Goal: Task Accomplishment & Management: Use online tool/utility

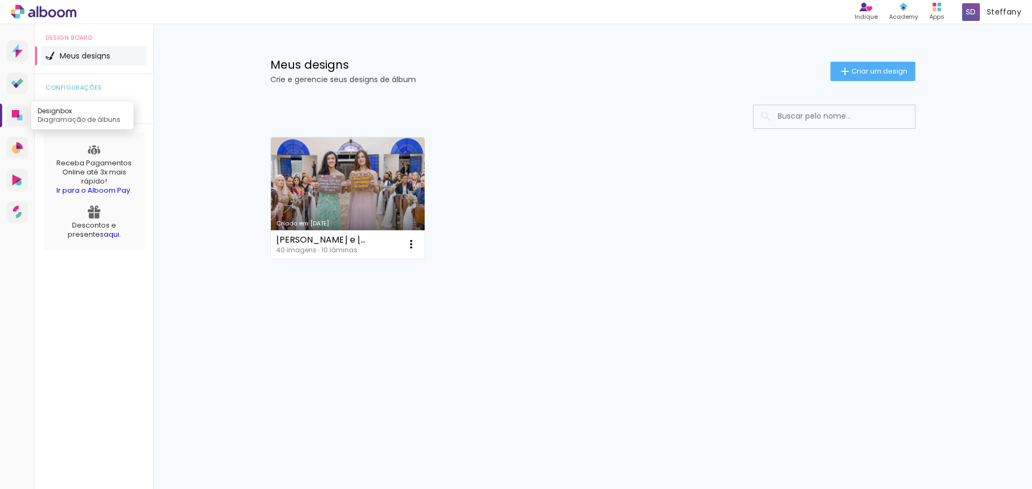
click at [10, 114] on link "Designbox Diagramação de álbuns" at bounding box center [16, 115] width 21 height 21
click at [872, 71] on span "Criar um design" at bounding box center [879, 71] width 56 height 7
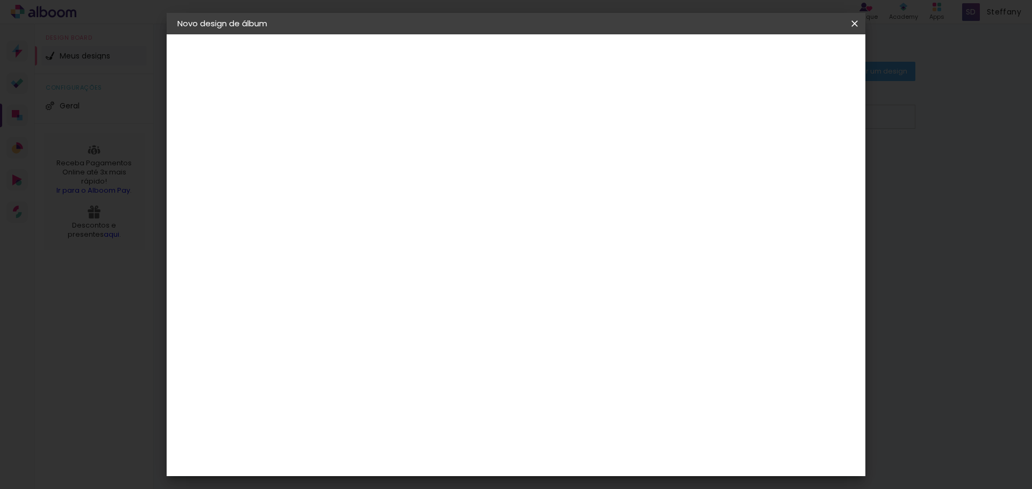
click at [353, 149] on input at bounding box center [353, 144] width 0 height 17
type input "[PERSON_NAME] e [PERSON_NAME]"
type paper-input "[PERSON_NAME] e [PERSON_NAME]"
click at [0, 0] on slot "Avançar" at bounding box center [0, 0] width 0 height 0
click at [0, 0] on slot "Tamanho Livre" at bounding box center [0, 0] width 0 height 0
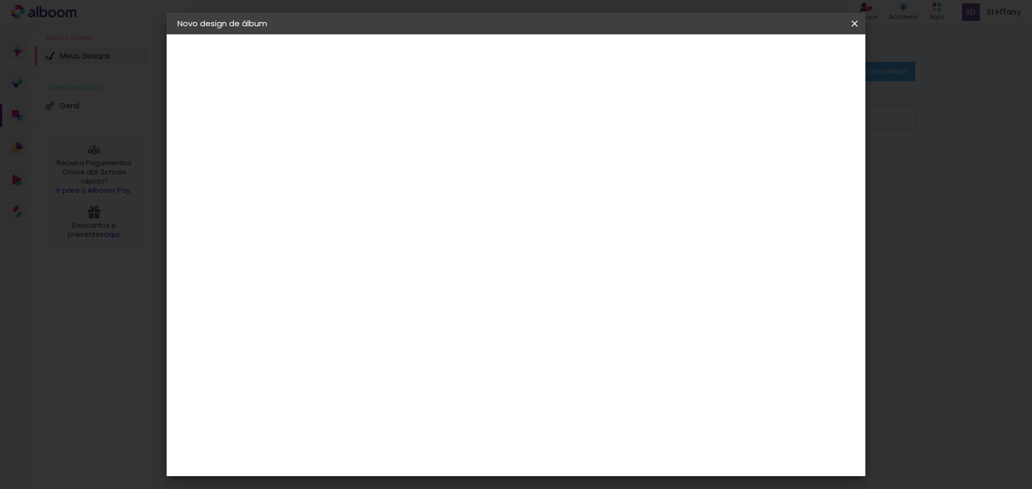
drag, startPoint x: 660, startPoint y: 159, endPoint x: 659, endPoint y: 164, distance: 5.5
click at [0, 0] on slot "Tamanho Livre" at bounding box center [0, 0] width 0 height 0
click at [554, 161] on paper-item "Tamanho Livre" at bounding box center [502, 164] width 103 height 24
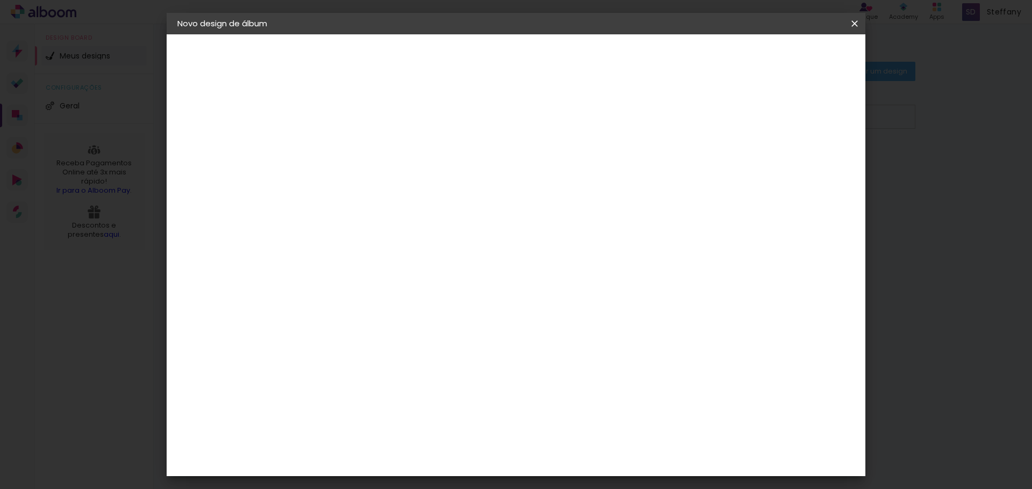
click at [554, 160] on paper-item "Tamanho Livre" at bounding box center [502, 164] width 103 height 24
click at [0, 0] on slot "Tamanho Livre" at bounding box center [0, 0] width 0 height 0
click at [554, 65] on paper-button "Avançar" at bounding box center [527, 57] width 53 height 18
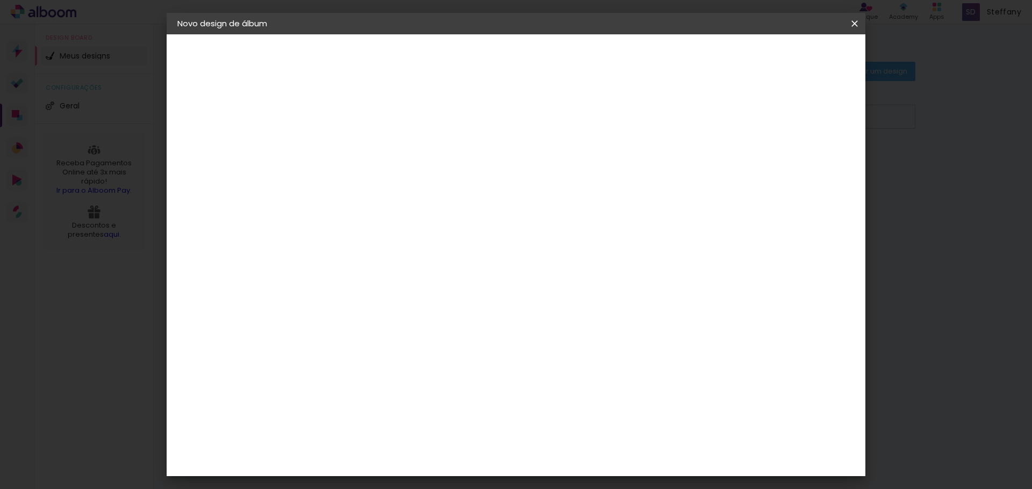
type input "1"
type paper-input "1"
click at [359, 126] on input "1" at bounding box center [345, 123] width 37 height 13
type input "2"
type paper-input "2"
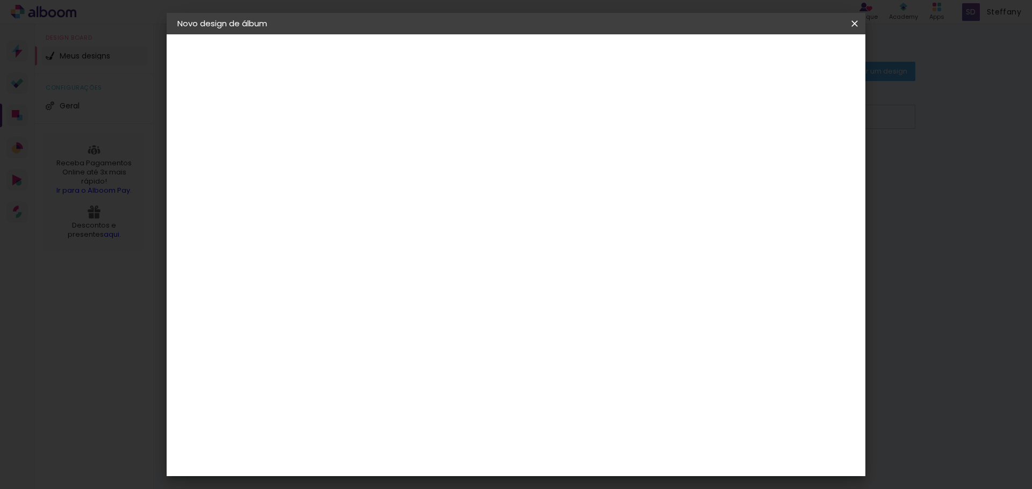
click at [360, 120] on input "2" at bounding box center [345, 123] width 37 height 13
click at [734, 120] on div at bounding box center [729, 124] width 10 height 10
type paper-checkbox "on"
type input "4"
type paper-input "4"
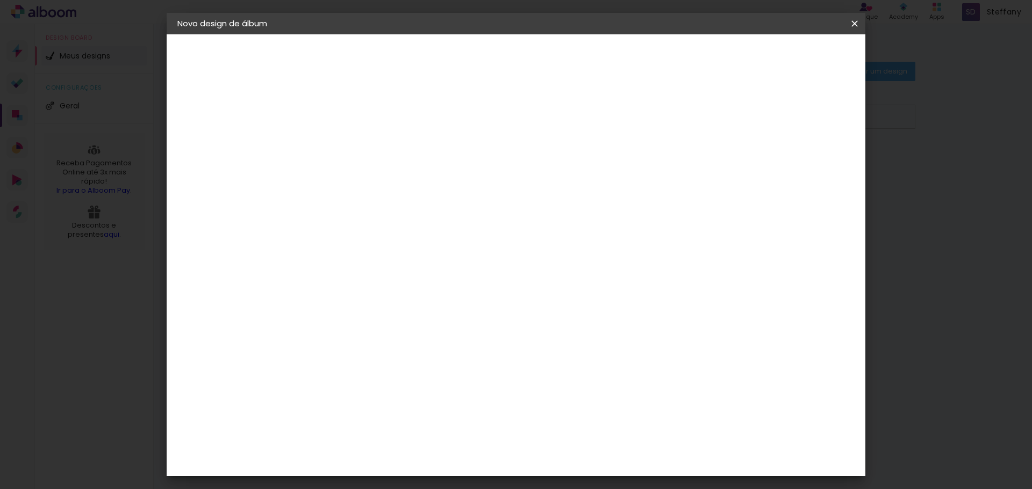
click at [803, 166] on input "4" at bounding box center [798, 162] width 19 height 16
type input "5"
type paper-input "5"
click at [803, 157] on input "5" at bounding box center [800, 162] width 19 height 16
type input "6"
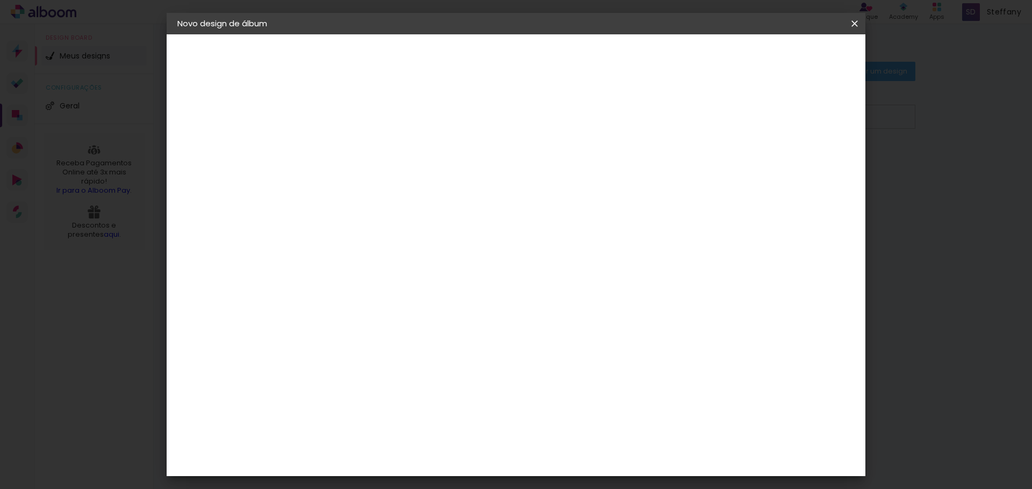
type paper-input "6"
click at [803, 157] on input "6" at bounding box center [798, 162] width 19 height 16
type input "7"
type paper-input "7"
click at [803, 157] on input "7" at bounding box center [797, 162] width 19 height 16
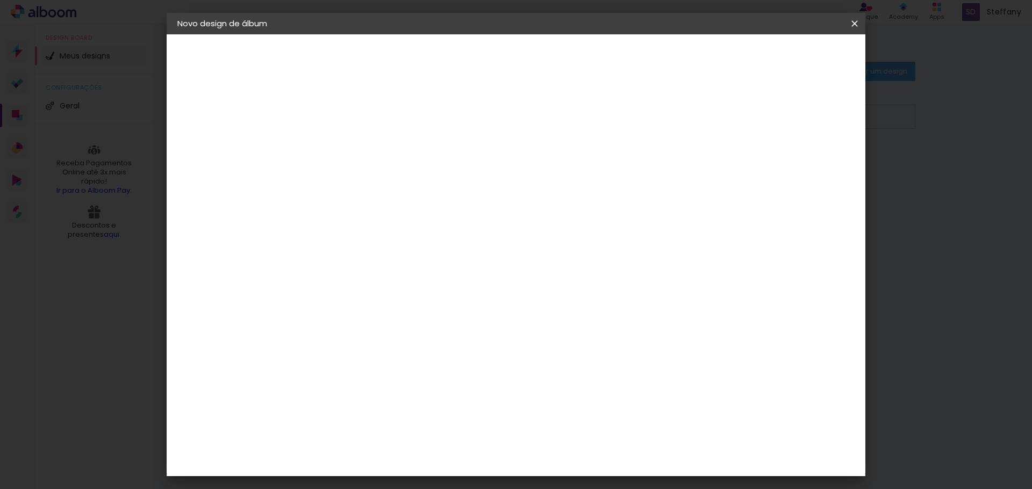
type input "8"
type paper-input "8"
click at [803, 157] on input "8" at bounding box center [796, 162] width 19 height 16
type input "19"
type paper-input "19"
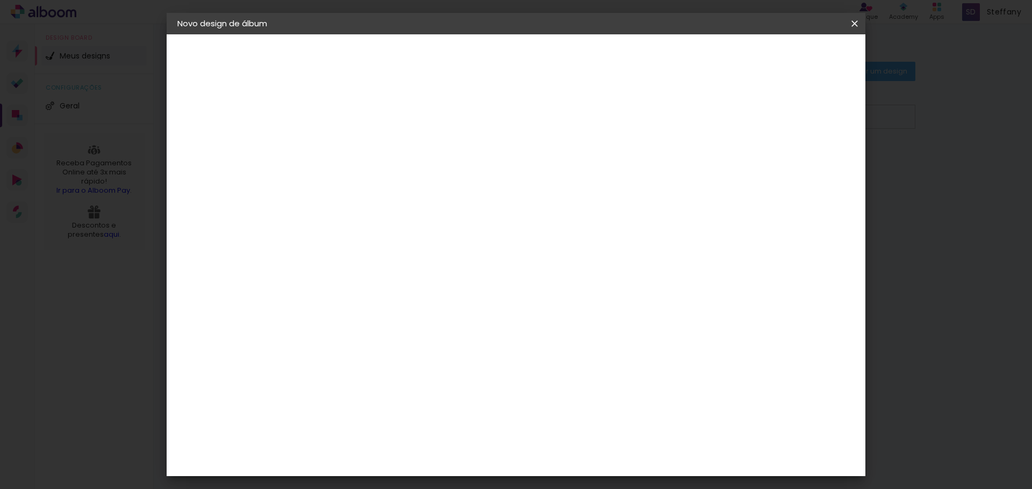
click at [800, 157] on input "19" at bounding box center [792, 162] width 19 height 16
type input "20"
type paper-input "20"
click at [800, 157] on input "20" at bounding box center [792, 162] width 19 height 16
type input "21"
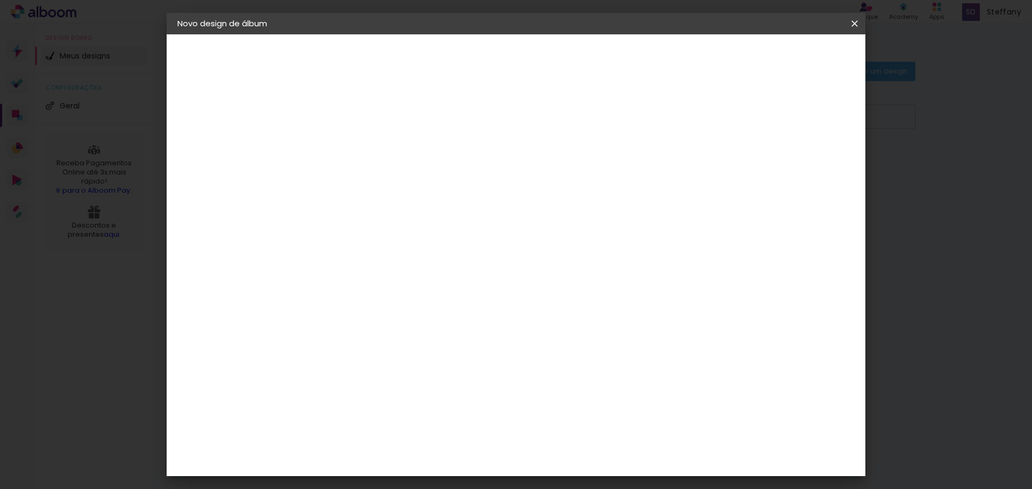
type paper-input "21"
click at [781, 158] on input "21" at bounding box center [777, 162] width 19 height 16
type input "20"
type paper-input "20"
click at [782, 170] on input "20" at bounding box center [776, 162] width 19 height 16
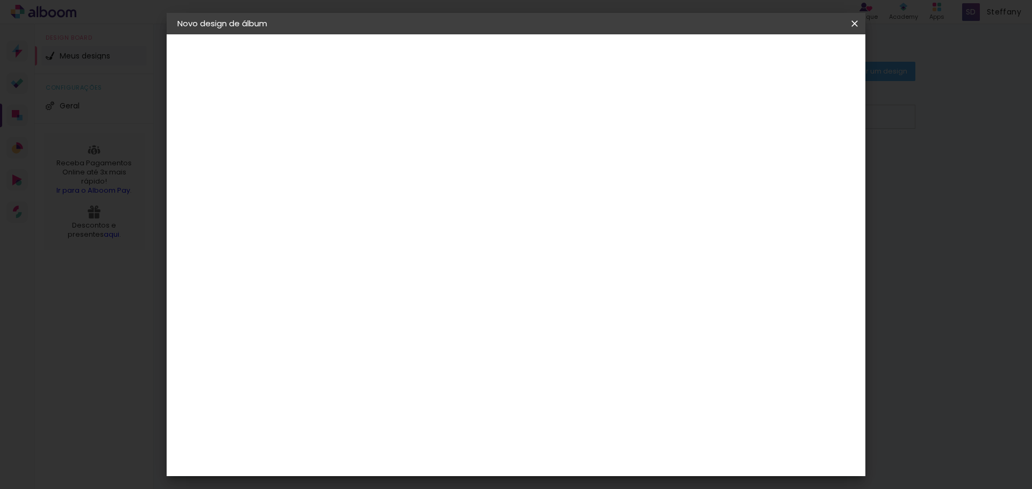
type input "19"
type paper-input "19"
click at [782, 167] on input "19" at bounding box center [777, 162] width 19 height 16
type input "18"
type paper-input "18"
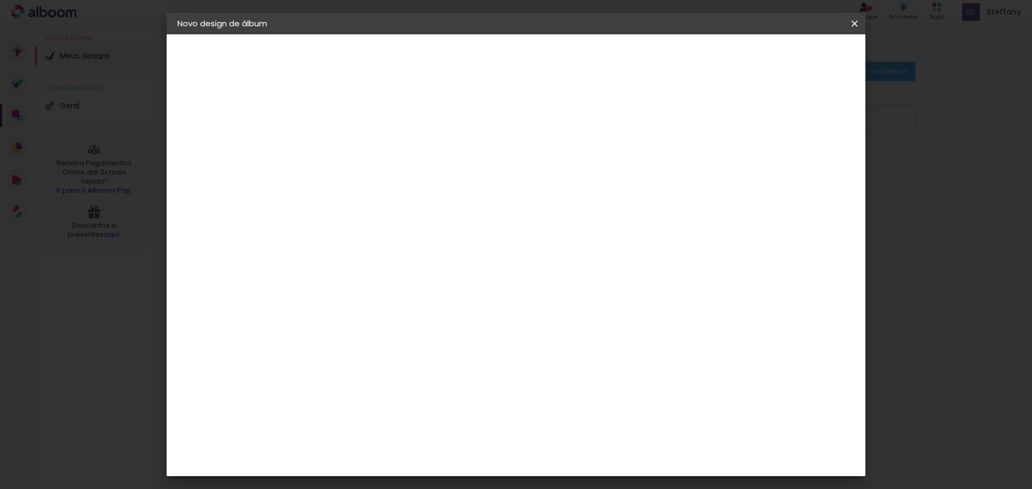
click at [782, 167] on input "18" at bounding box center [778, 162] width 19 height 16
type input "17"
type paper-input "17"
click at [782, 167] on input "17" at bounding box center [778, 162] width 19 height 16
type input "16"
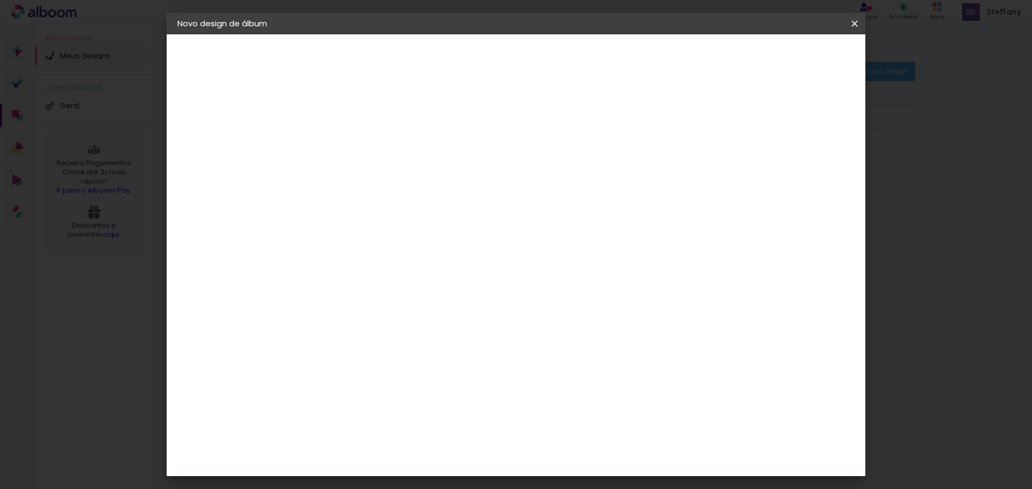
type paper-input "16"
click at [785, 167] on input "16" at bounding box center [783, 162] width 19 height 16
type input "15"
type paper-input "15"
click at [789, 167] on input "15" at bounding box center [783, 162] width 19 height 16
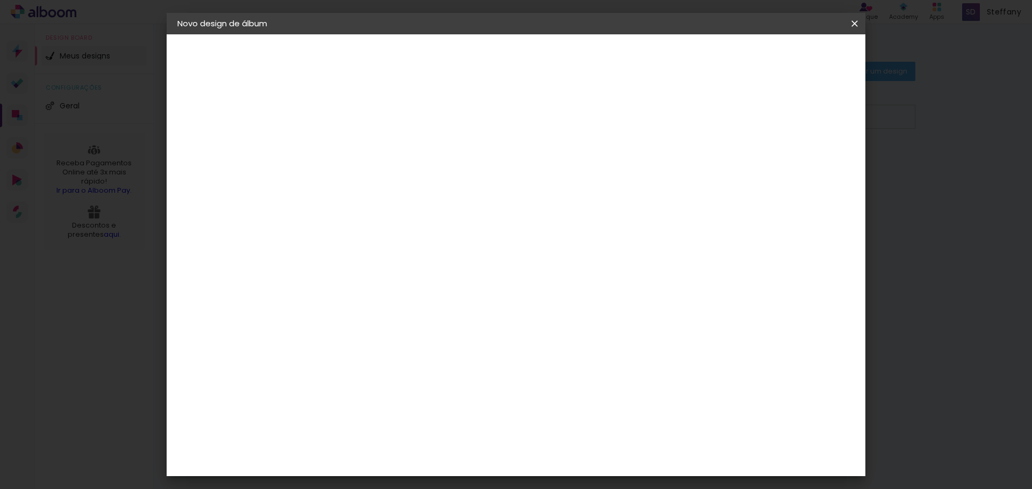
type input "14"
type paper-input "14"
click at [789, 167] on input "14" at bounding box center [785, 162] width 19 height 16
type input "13"
type paper-input "13"
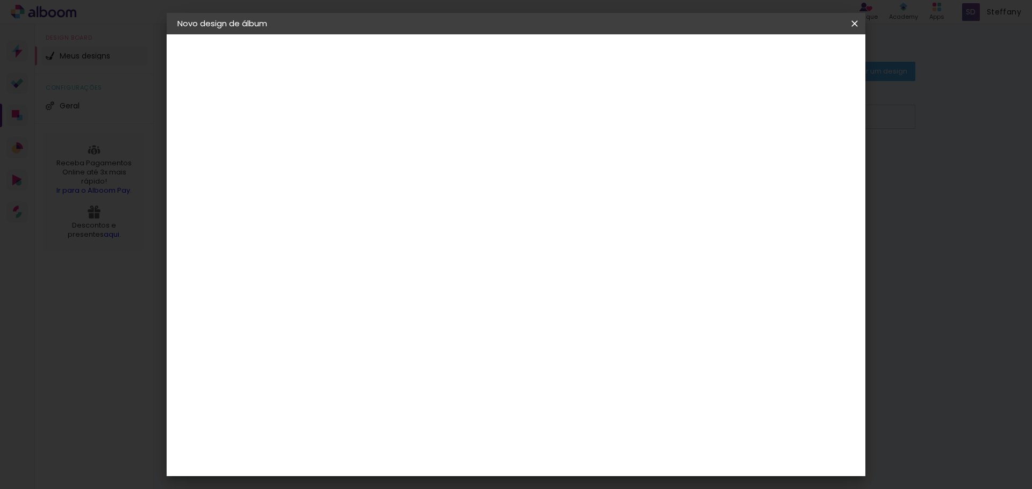
click at [789, 167] on input "13" at bounding box center [787, 162] width 19 height 16
type input "12"
type paper-input "12"
click at [792, 167] on input "12" at bounding box center [787, 162] width 19 height 16
type input "11"
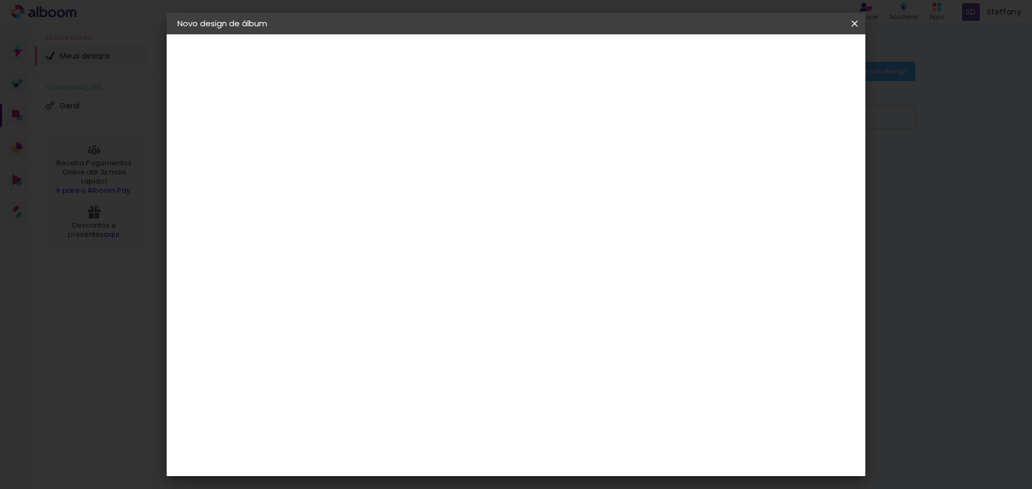
type paper-input "11"
click at [792, 167] on input "11" at bounding box center [789, 162] width 19 height 16
type input "10"
type paper-input "10"
click at [792, 167] on input "10" at bounding box center [790, 162] width 19 height 16
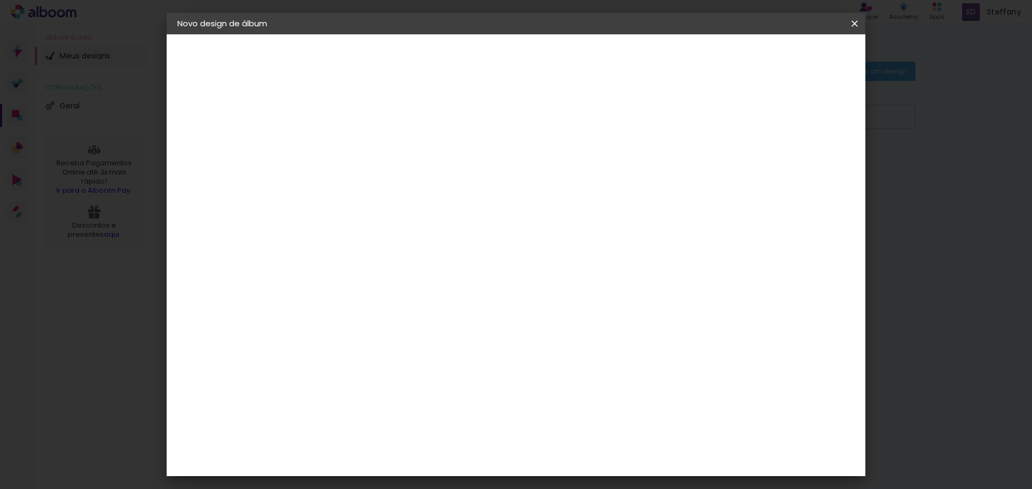
click at [787, 53] on span "Iniciar design" at bounding box center [762, 57] width 49 height 8
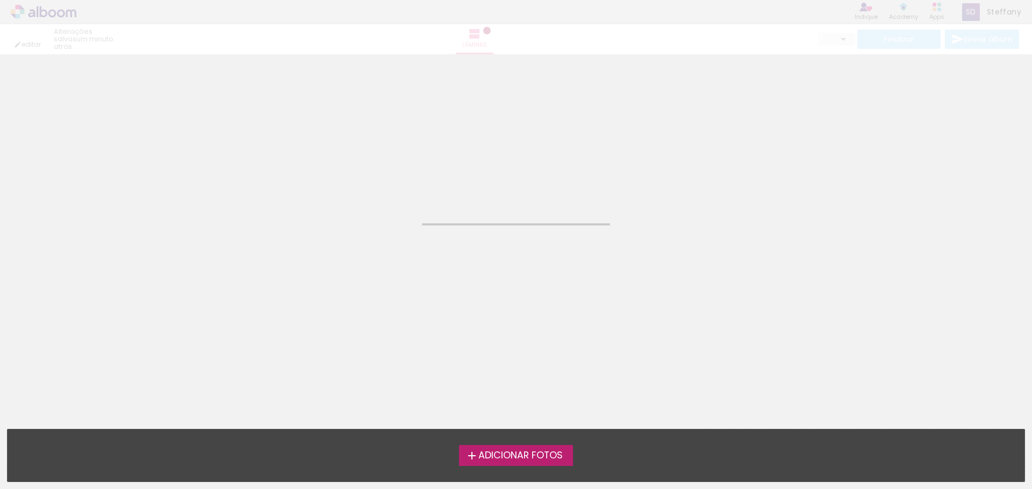
click at [530, 447] on label "Adicionar Fotos" at bounding box center [516, 455] width 114 height 20
click at [0, 0] on input "file" at bounding box center [0, 0] width 0 height 0
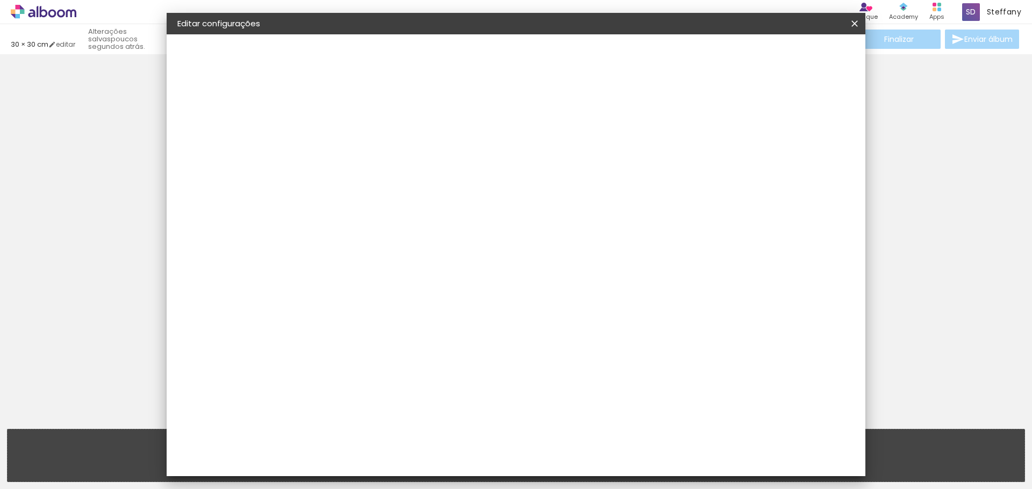
type input "30"
type input "60"
type input "10"
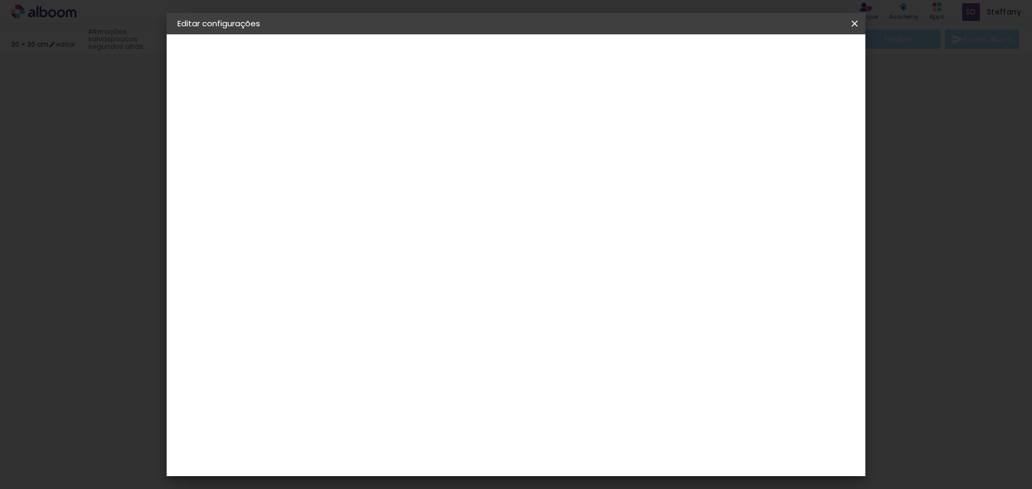
scroll to position [14, 0]
click at [787, 59] on span "Salvar configurações" at bounding box center [748, 57] width 80 height 8
click at [472, 169] on span "30" at bounding box center [470, 168] width 18 height 16
click at [328, 306] on input "30" at bounding box center [319, 305] width 28 height 16
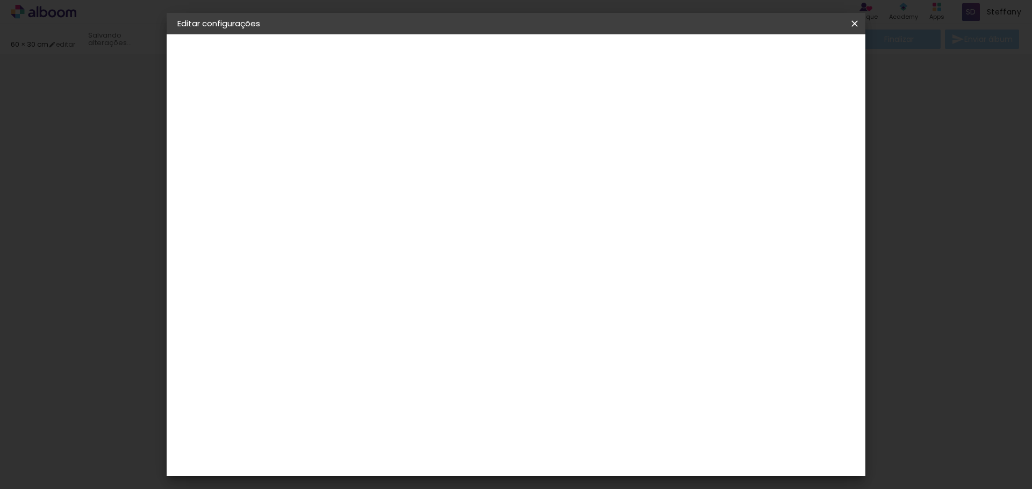
type input "0"
type input "25"
type paper-input "25"
click at [580, 415] on input "60" at bounding box center [575, 413] width 28 height 16
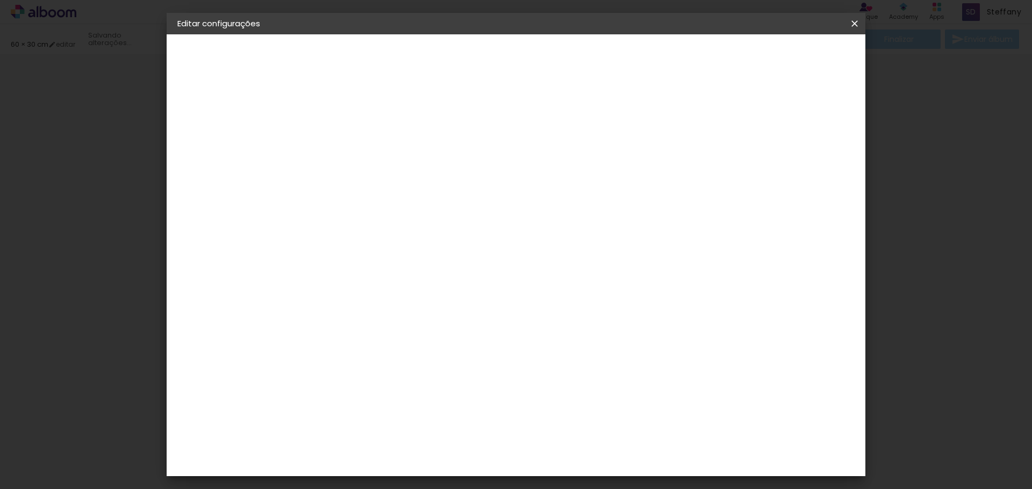
click at [678, 431] on div "cm" at bounding box center [582, 414] width 422 height 38
click at [734, 126] on div at bounding box center [729, 124] width 10 height 10
type paper-checkbox "on"
click at [878, 393] on iron-overlay-backdrop at bounding box center [516, 244] width 1032 height 489
click at [787, 57] on span "Salvar configurações" at bounding box center [748, 57] width 80 height 8
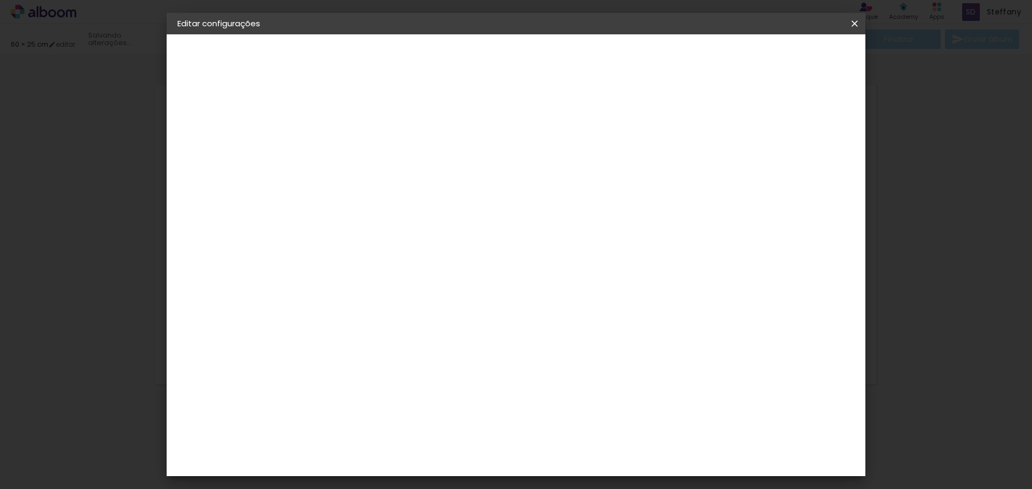
scroll to position [1, 0]
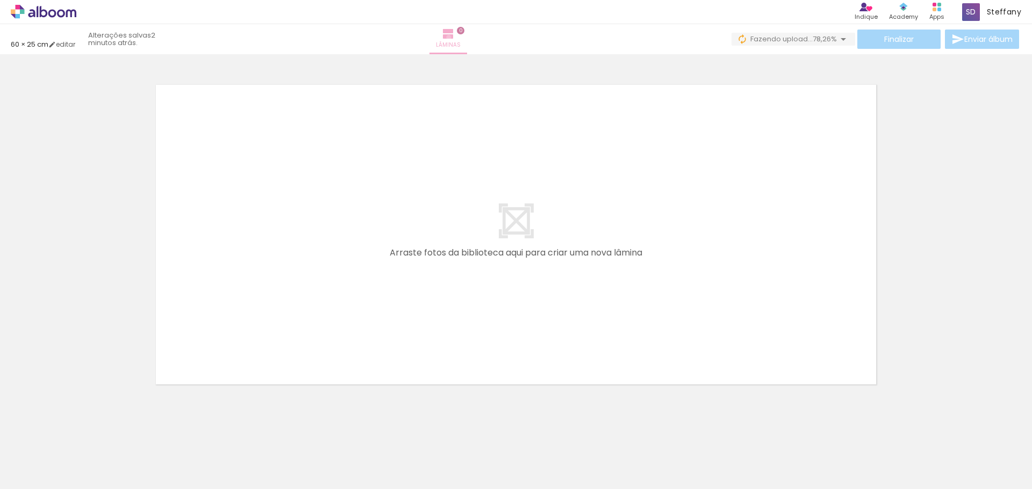
click at [455, 37] on iron-icon at bounding box center [448, 33] width 13 height 13
drag, startPoint x: 99, startPoint y: 462, endPoint x: 428, endPoint y: 259, distance: 386.2
click at [428, 259] on quentale-workspace at bounding box center [516, 244] width 1032 height 489
click at [507, 226] on quentale-layouter at bounding box center [516, 235] width 720 height 300
click at [71, 43] on link "editar" at bounding box center [61, 44] width 27 height 9
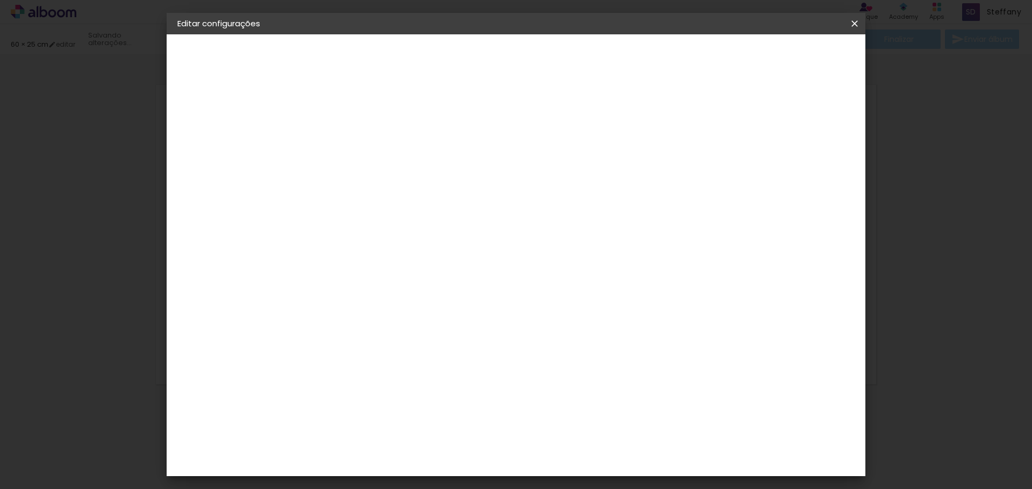
click at [857, 26] on iron-icon at bounding box center [854, 23] width 13 height 11
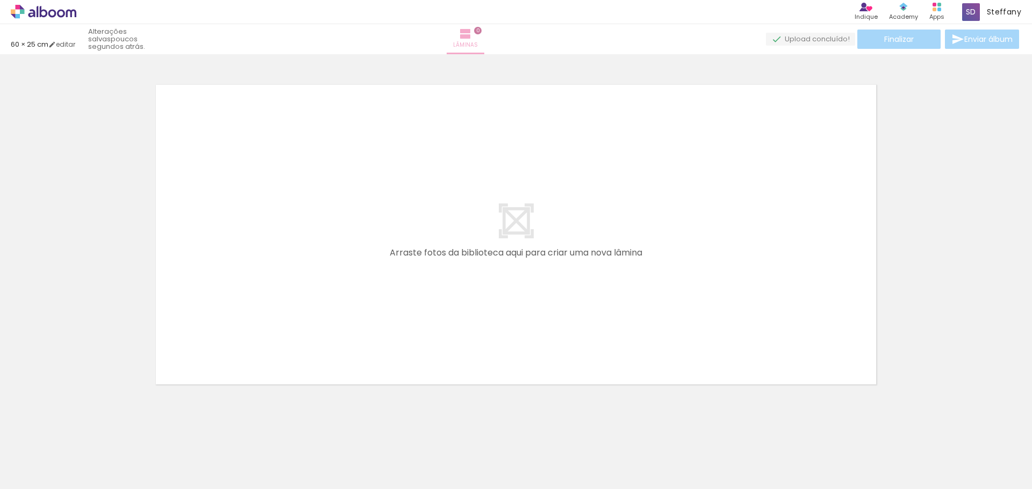
click at [472, 35] on iron-icon at bounding box center [465, 33] width 13 height 13
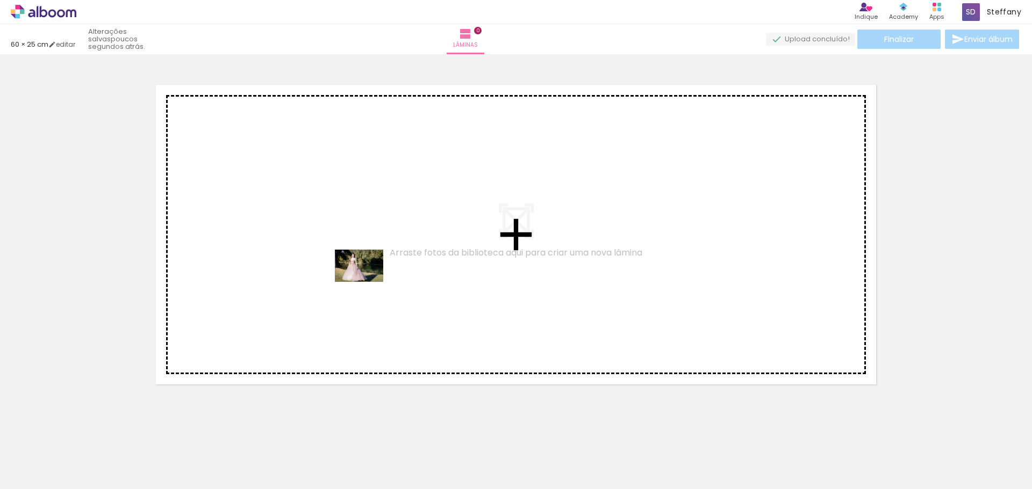
drag, startPoint x: 127, startPoint y: 455, endPoint x: 367, endPoint y: 282, distance: 296.0
click at [367, 282] on quentale-workspace at bounding box center [516, 244] width 1032 height 489
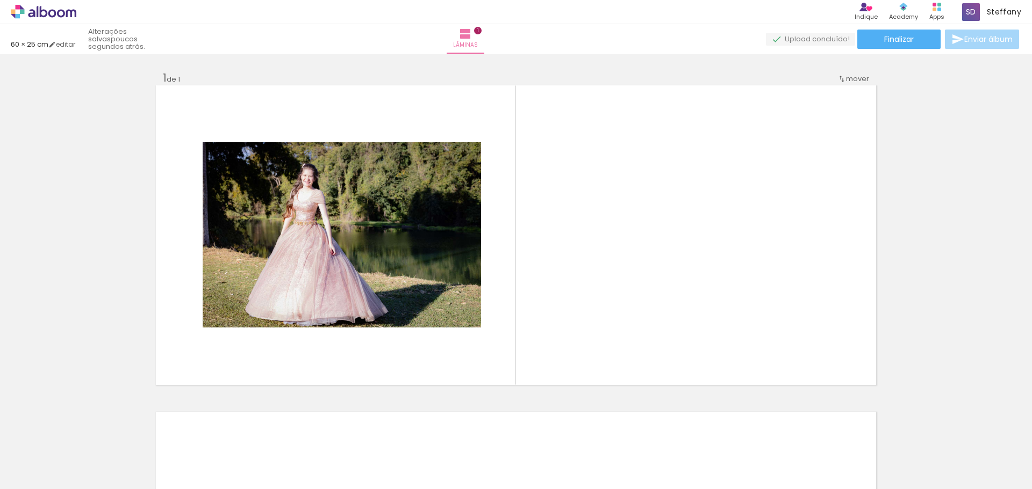
click at [912, 233] on div "Inserir lâmina 1 de 1" at bounding box center [516, 385] width 1032 height 654
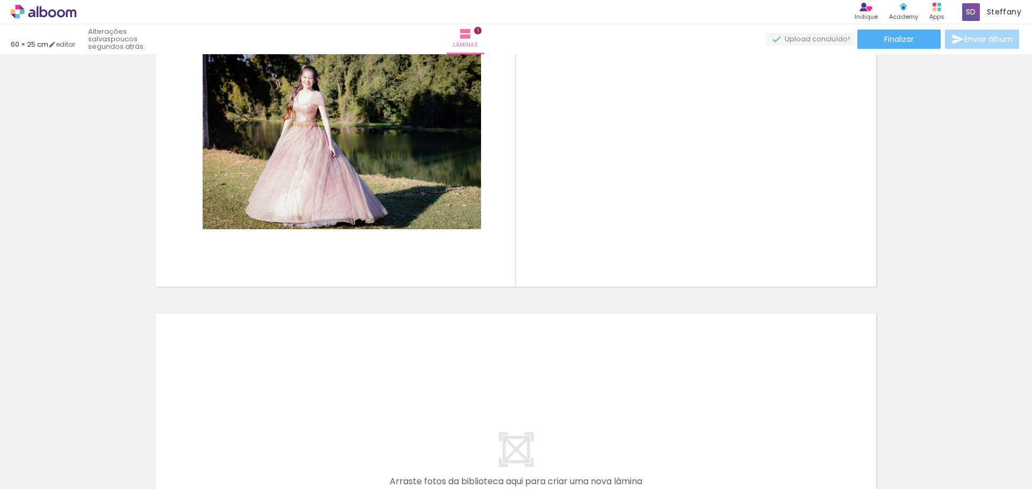
scroll to position [90, 0]
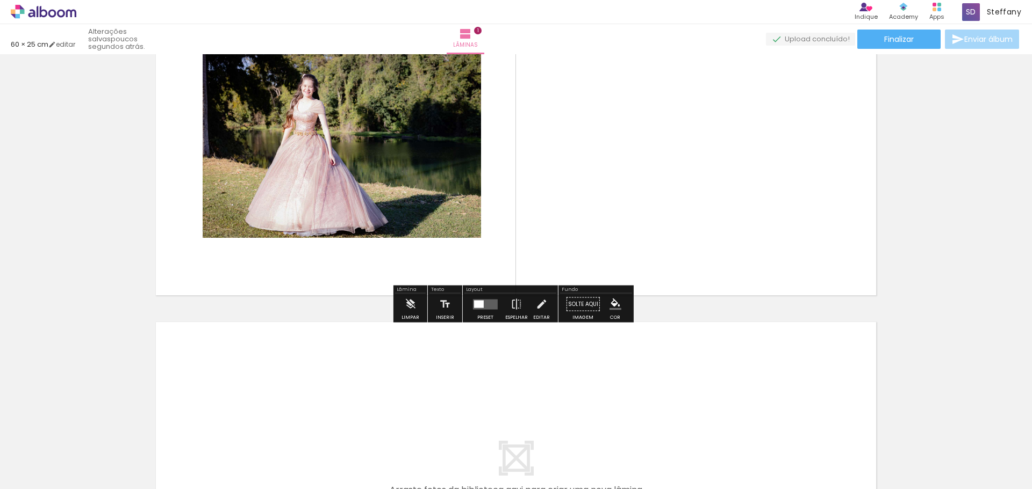
click at [485, 303] on quentale-layouter at bounding box center [485, 304] width 25 height 10
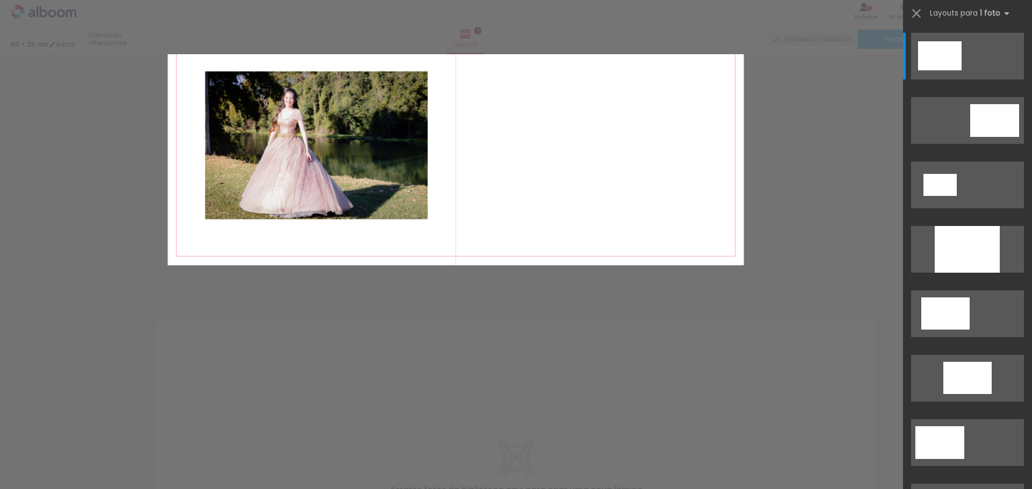
scroll to position [0, 0]
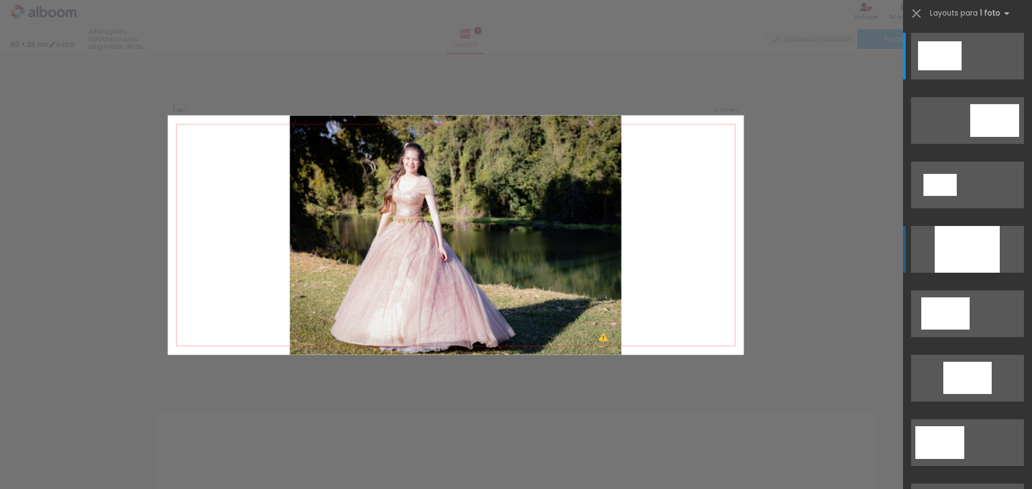
click at [976, 256] on div at bounding box center [966, 249] width 65 height 47
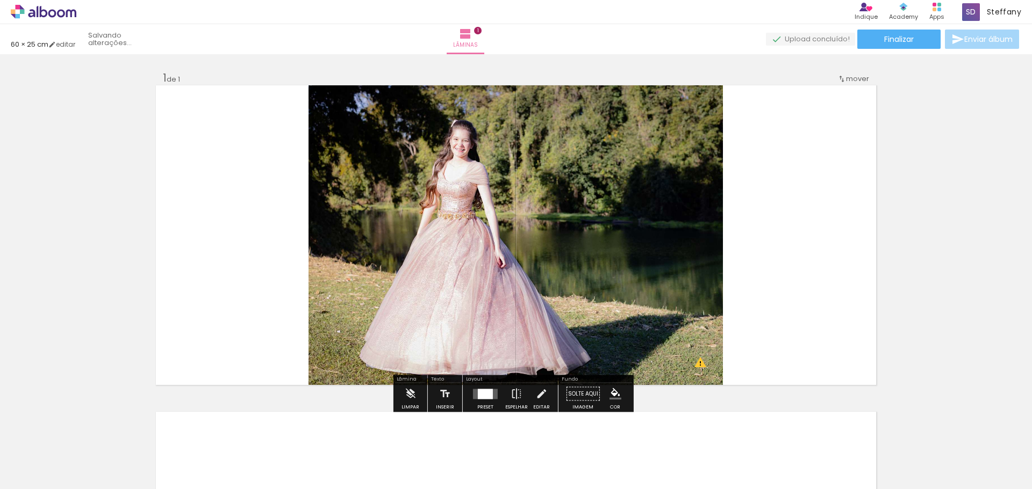
scroll to position [161, 0]
click at [483, 397] on div at bounding box center [485, 394] width 15 height 10
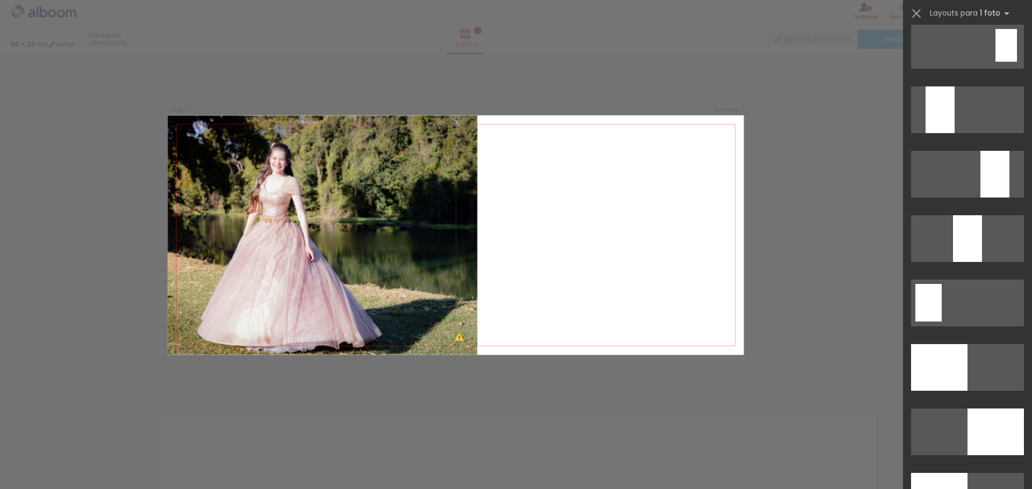
scroll to position [2289, 0]
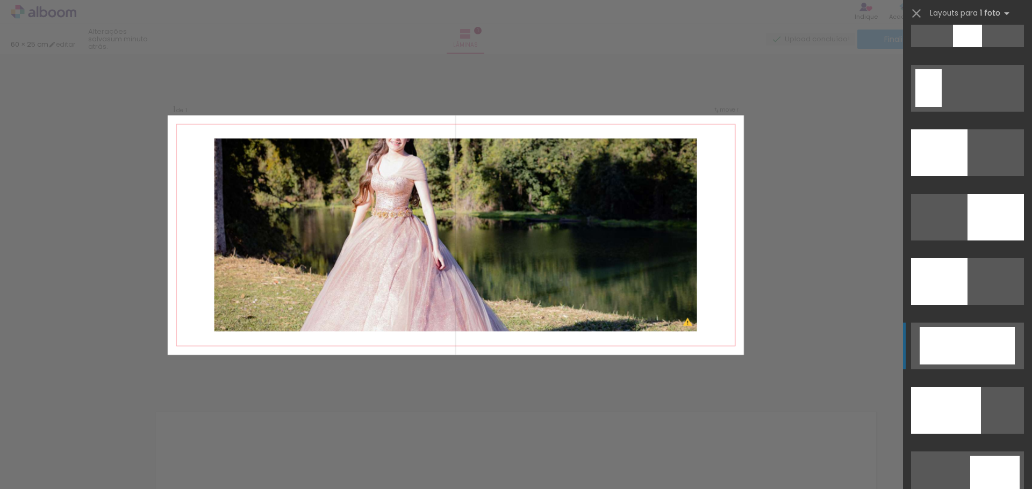
click at [986, 349] on div at bounding box center [966, 346] width 95 height 38
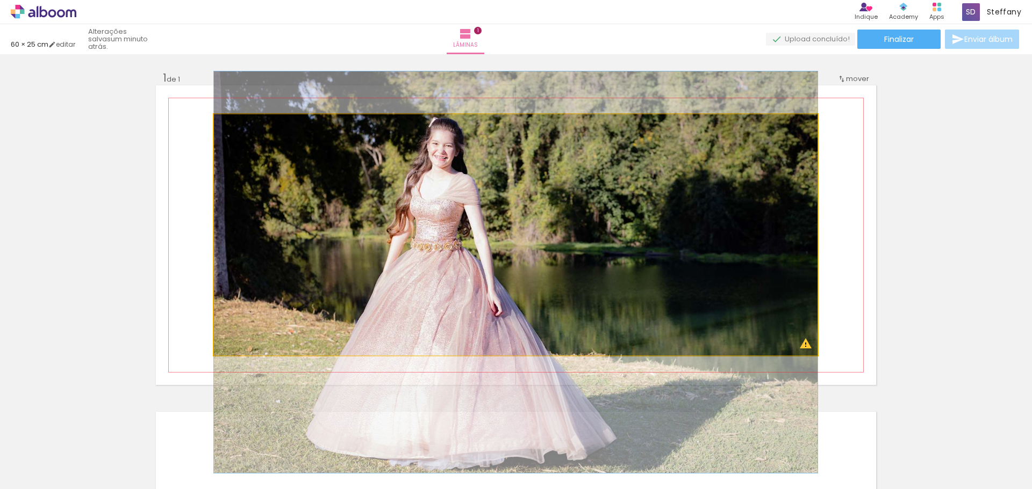
drag, startPoint x: 599, startPoint y: 231, endPoint x: 604, endPoint y: 272, distance: 41.6
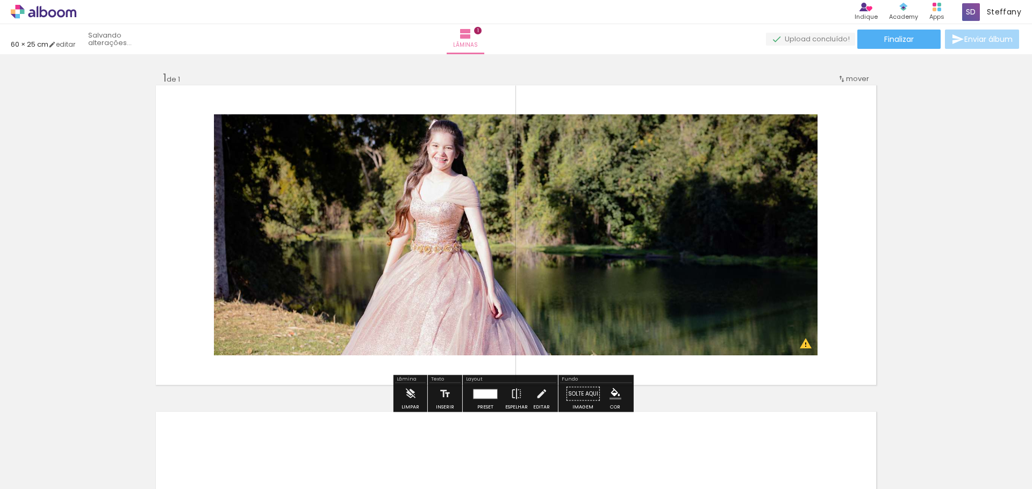
click at [922, 330] on div "Inserir lâmina 1 de 1 O Designbox precisará aumentar a sua imagem em 290% para …" at bounding box center [516, 385] width 1032 height 654
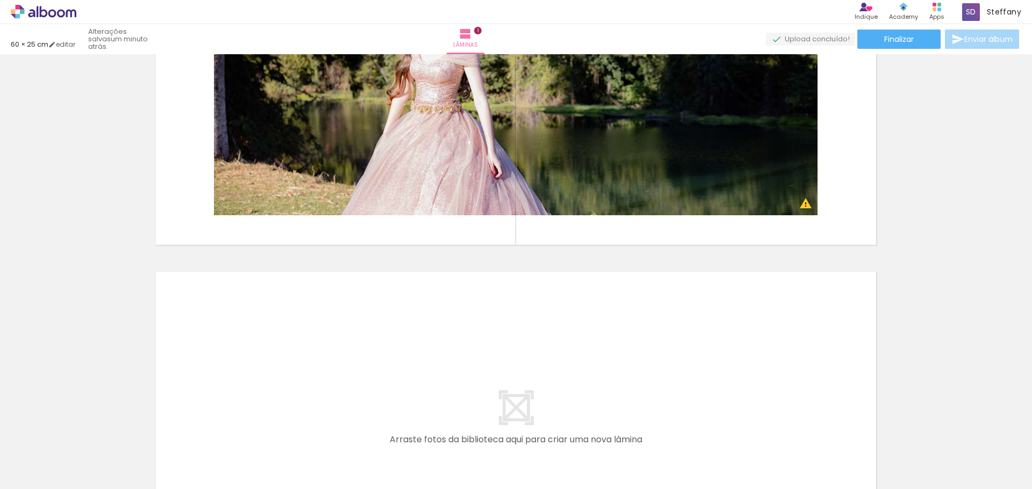
scroll to position [54, 0]
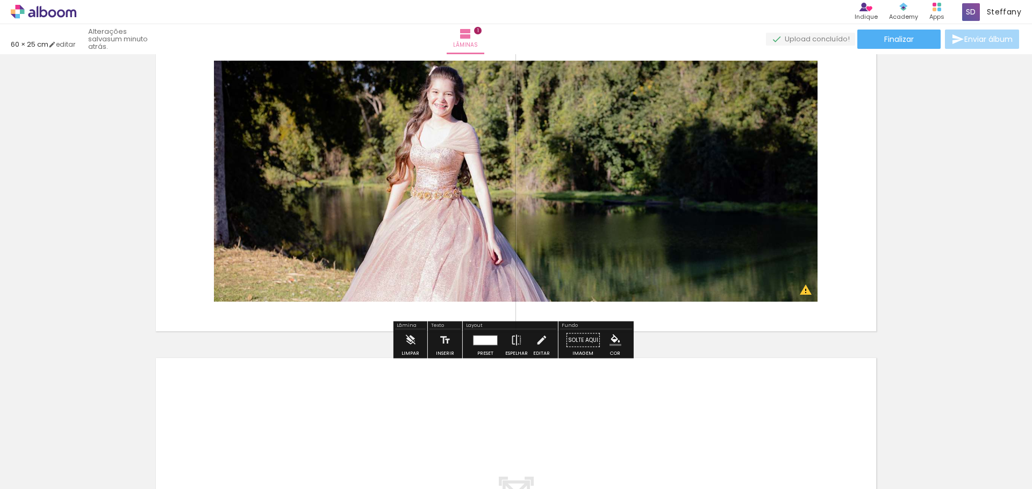
click at [476, 343] on div at bounding box center [485, 340] width 24 height 9
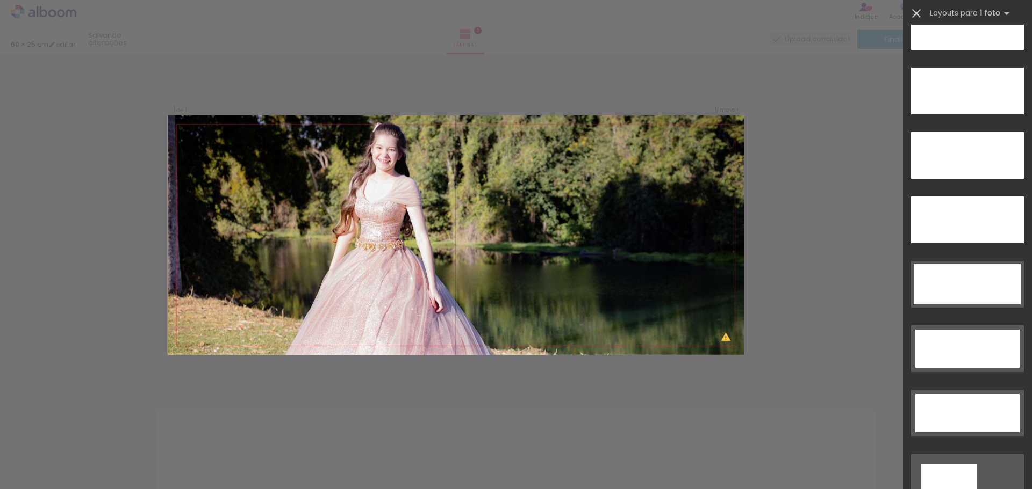
scroll to position [2963, 0]
